Goal: Task Accomplishment & Management: Manage account settings

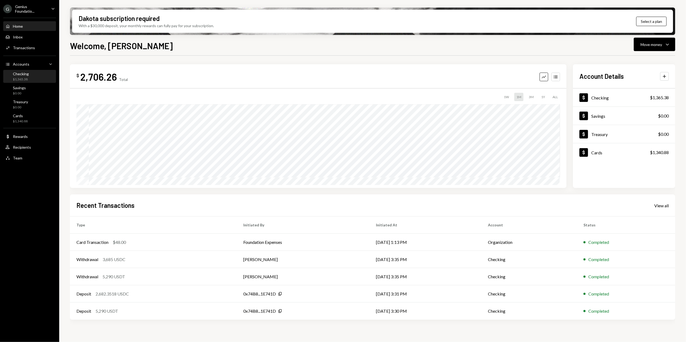
click at [31, 77] on div "Checking $1,365.38" at bounding box center [29, 77] width 48 height 10
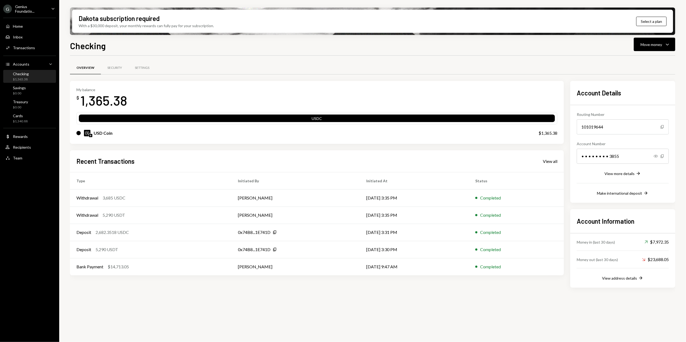
click at [26, 7] on div "Genius Foundatio..." at bounding box center [31, 8] width 32 height 9
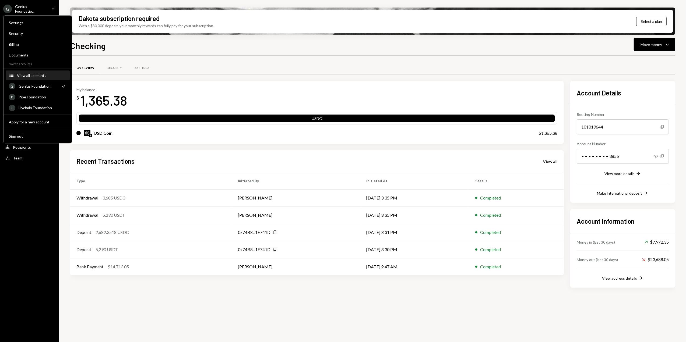
click at [30, 75] on div "View all accounts" at bounding box center [41, 75] width 49 height 5
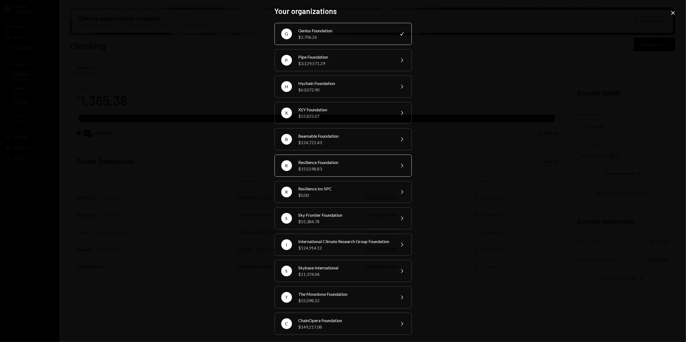
click at [314, 170] on div "$153,598.83" at bounding box center [345, 169] width 94 height 6
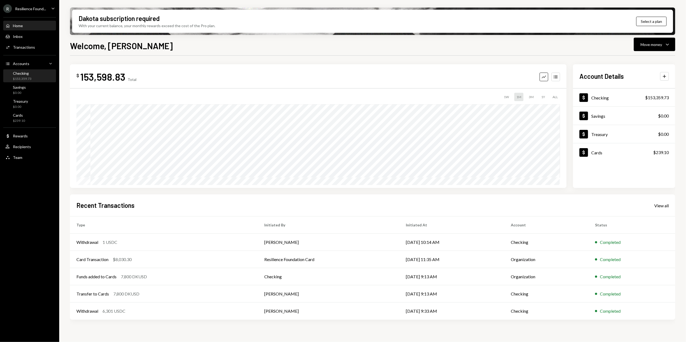
click at [24, 76] on div "Checking $153,359.73" at bounding box center [22, 76] width 19 height 10
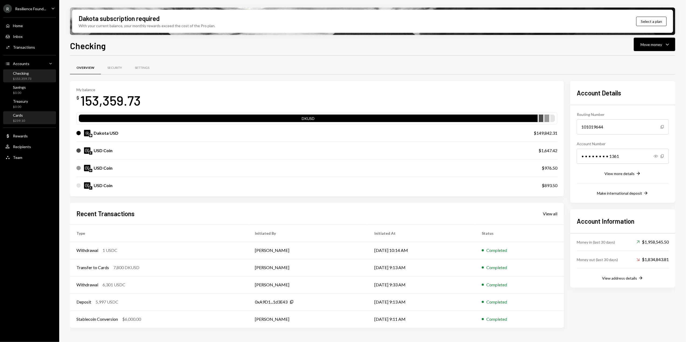
click at [27, 119] on div "Cards $239.10" at bounding box center [29, 118] width 48 height 10
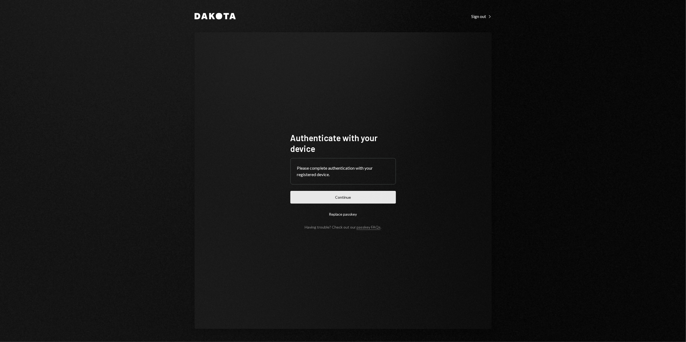
click at [335, 200] on button "Continue" at bounding box center [342, 197] width 105 height 13
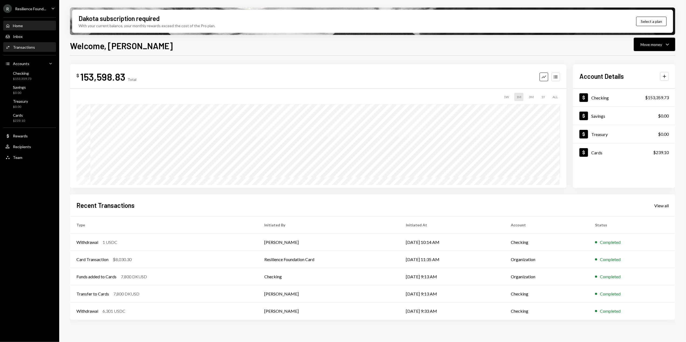
click at [26, 50] on div "Activities Transactions" at bounding box center [29, 47] width 48 height 9
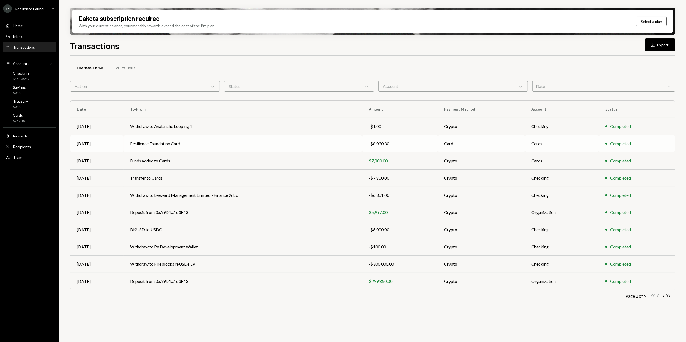
click at [199, 143] on td "Resilience Foundation Card" at bounding box center [242, 143] width 239 height 17
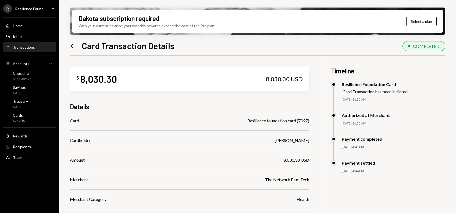
click at [31, 9] on div "Resilience Found..." at bounding box center [30, 8] width 31 height 5
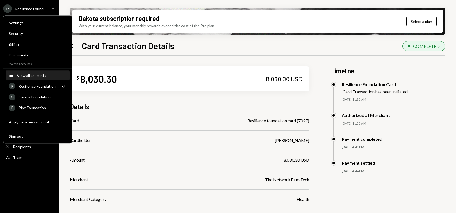
click at [31, 75] on div "View all accounts" at bounding box center [41, 75] width 49 height 5
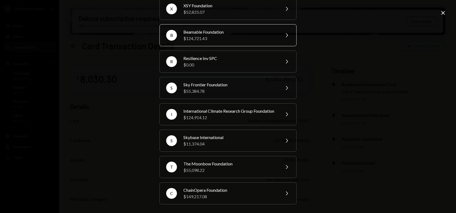
scroll to position [136, 0]
click at [204, 111] on div "International Climate Research Group Foundation" at bounding box center [230, 111] width 94 height 6
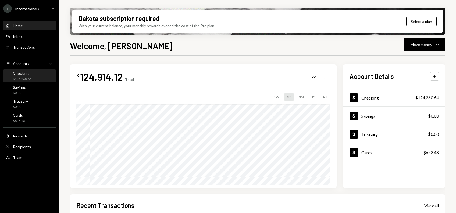
click at [30, 76] on div "Checking $124,260.64" at bounding box center [22, 76] width 19 height 10
